Goal: Information Seeking & Learning: Check status

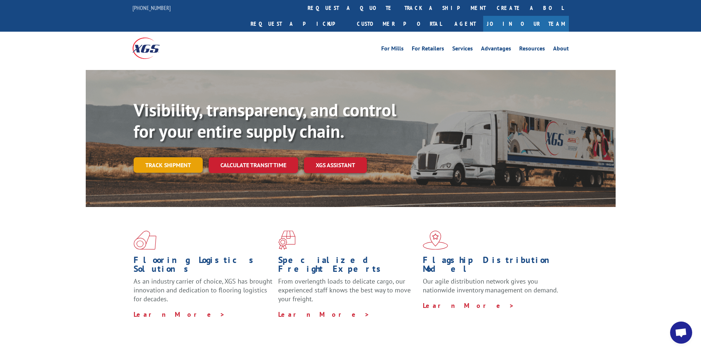
click at [172, 157] on link "Track shipment" at bounding box center [168, 164] width 69 height 15
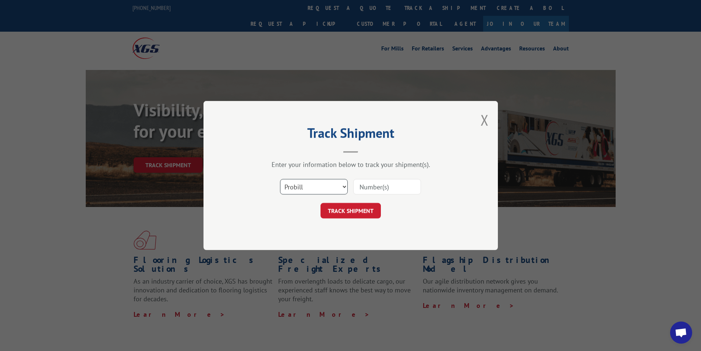
click at [324, 188] on select "Select category... Probill BOL PO" at bounding box center [314, 186] width 68 height 15
click at [382, 184] on input at bounding box center [387, 186] width 68 height 15
paste input "17665999"
type input "17665999"
click at [358, 210] on button "TRACK SHIPMENT" at bounding box center [351, 210] width 60 height 15
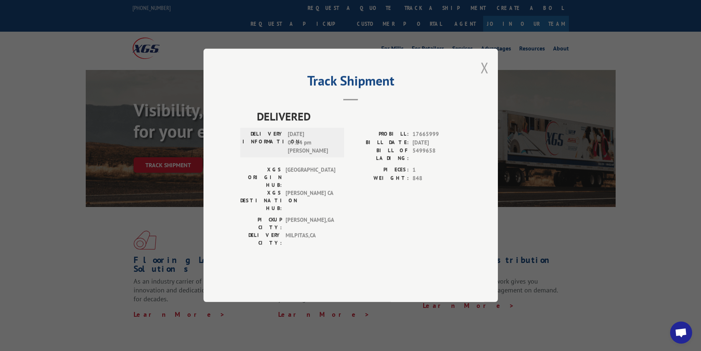
click at [485, 77] on button "Close modal" at bounding box center [485, 68] width 8 height 20
